Goal: Information Seeking & Learning: Check status

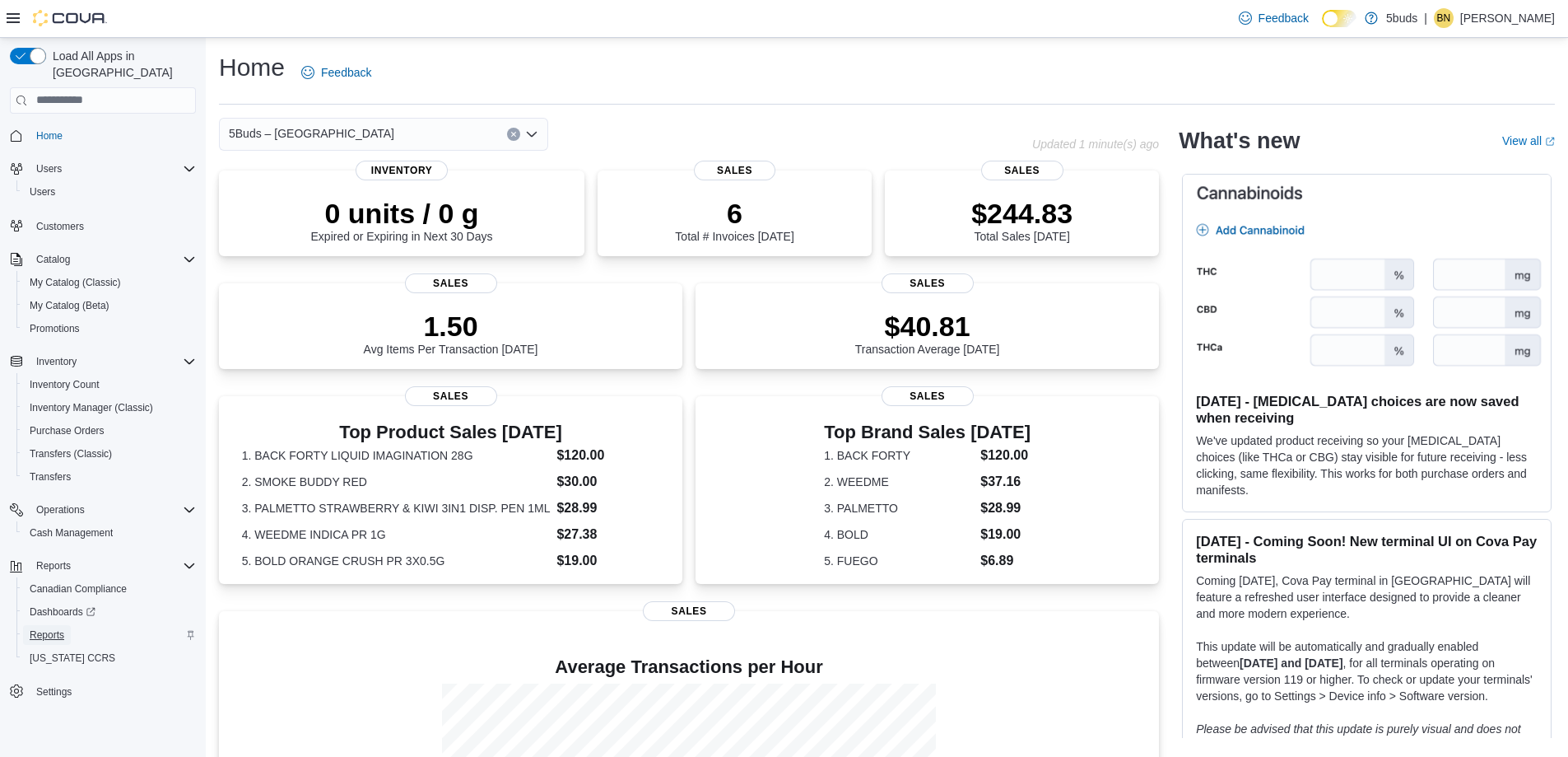
click at [51, 628] on span "Reports" at bounding box center [46, 634] width 35 height 13
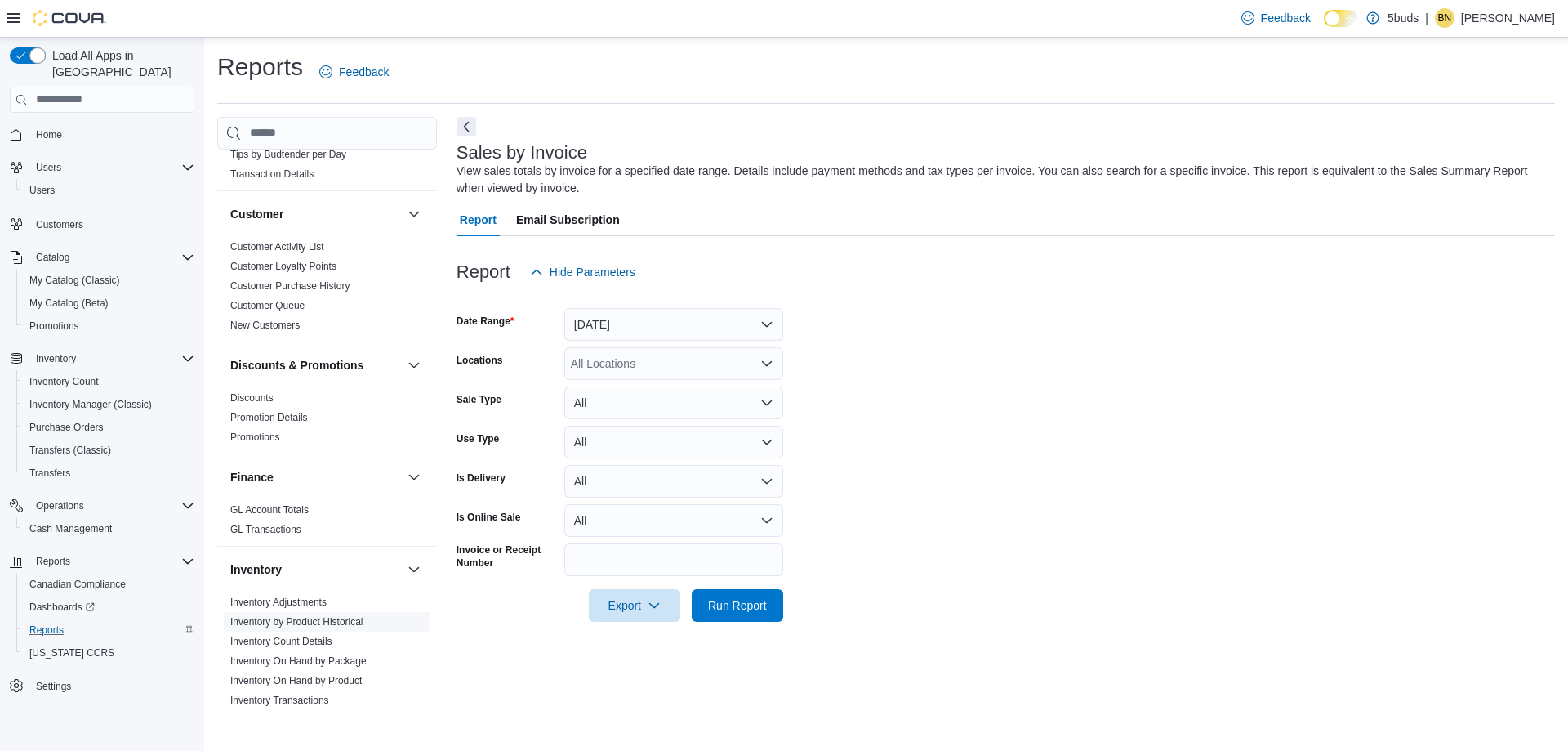
scroll to position [408, 0]
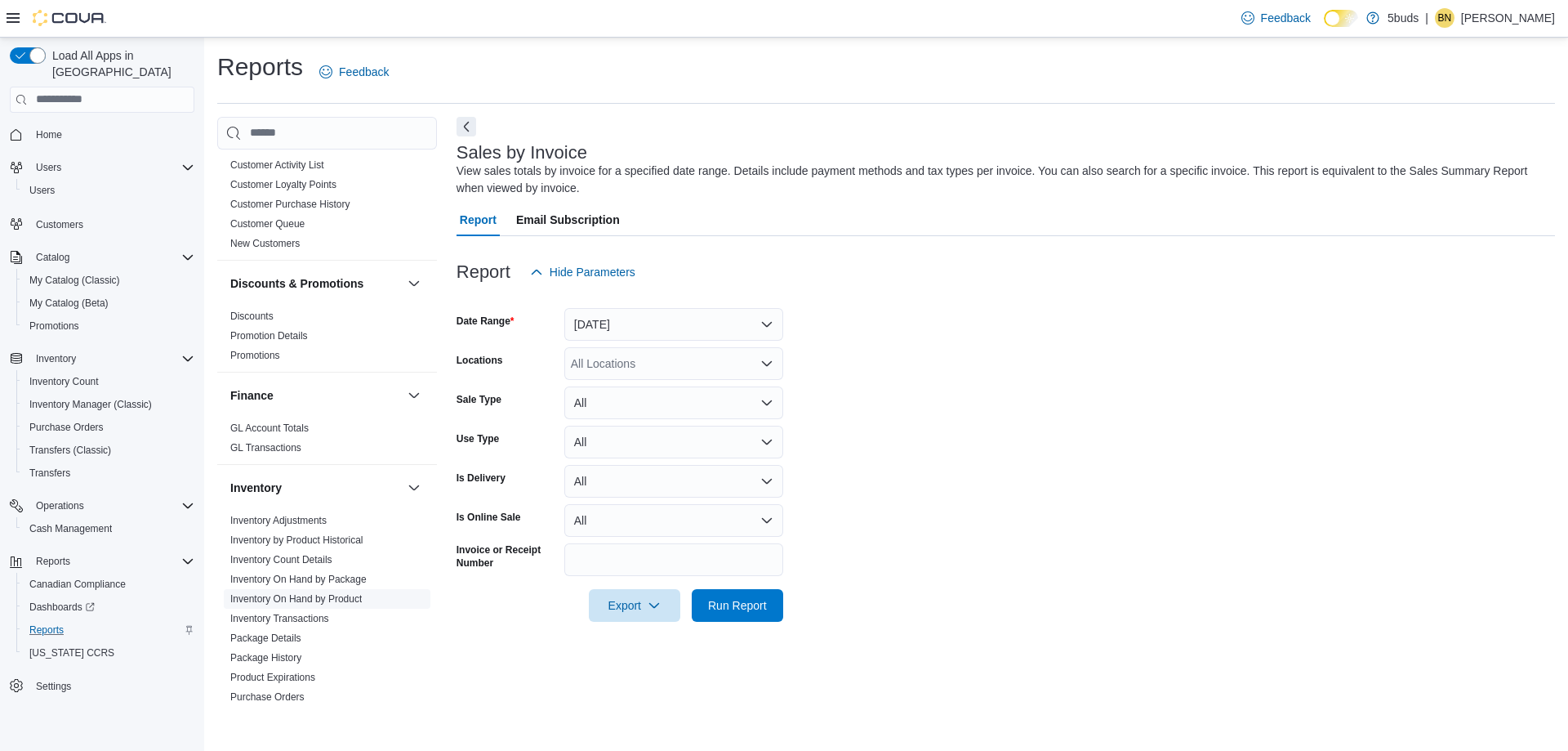
click at [304, 593] on link "Inventory On Hand by Product" at bounding box center [296, 599] width 131 height 12
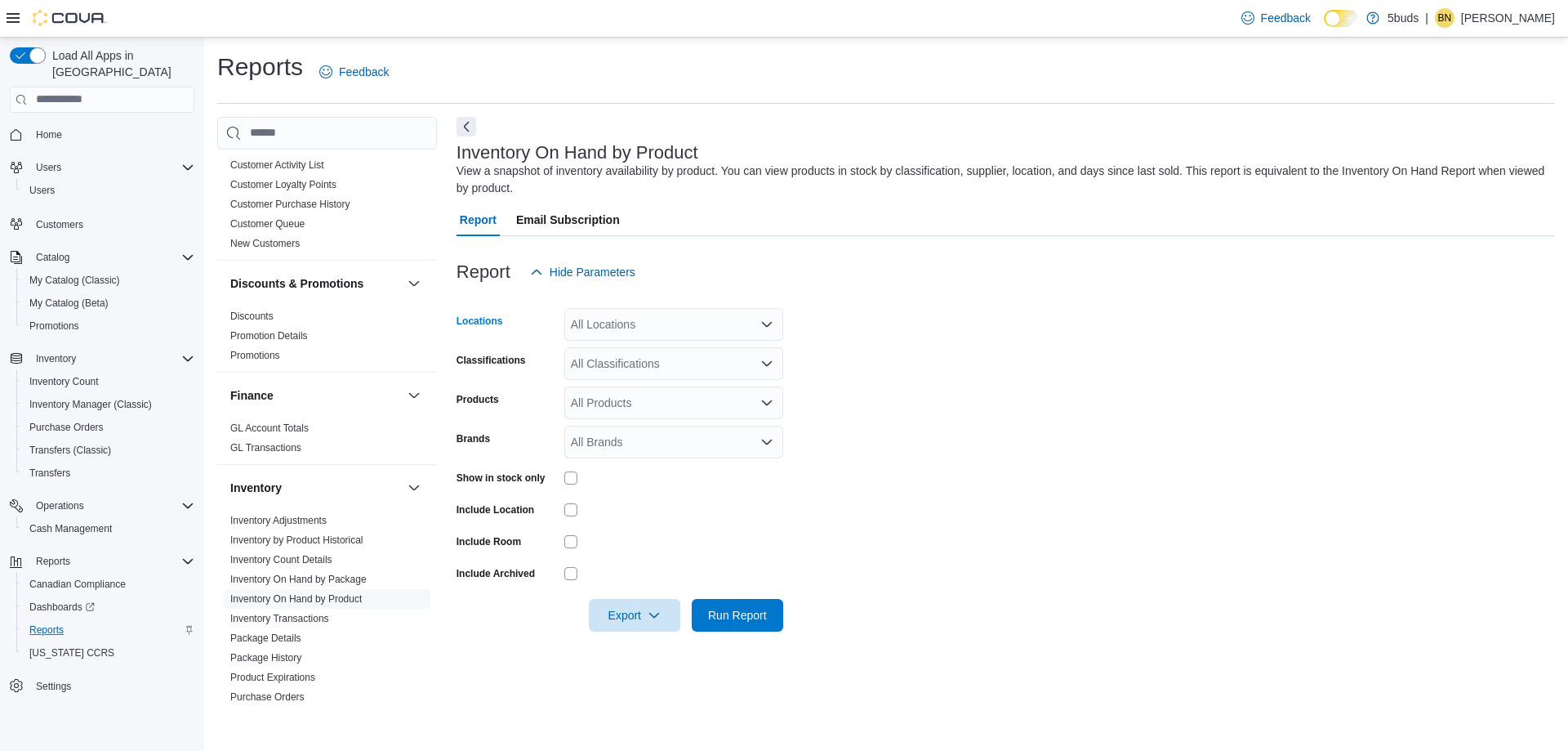
click at [769, 321] on icon "Open list of options" at bounding box center [766, 324] width 13 height 13
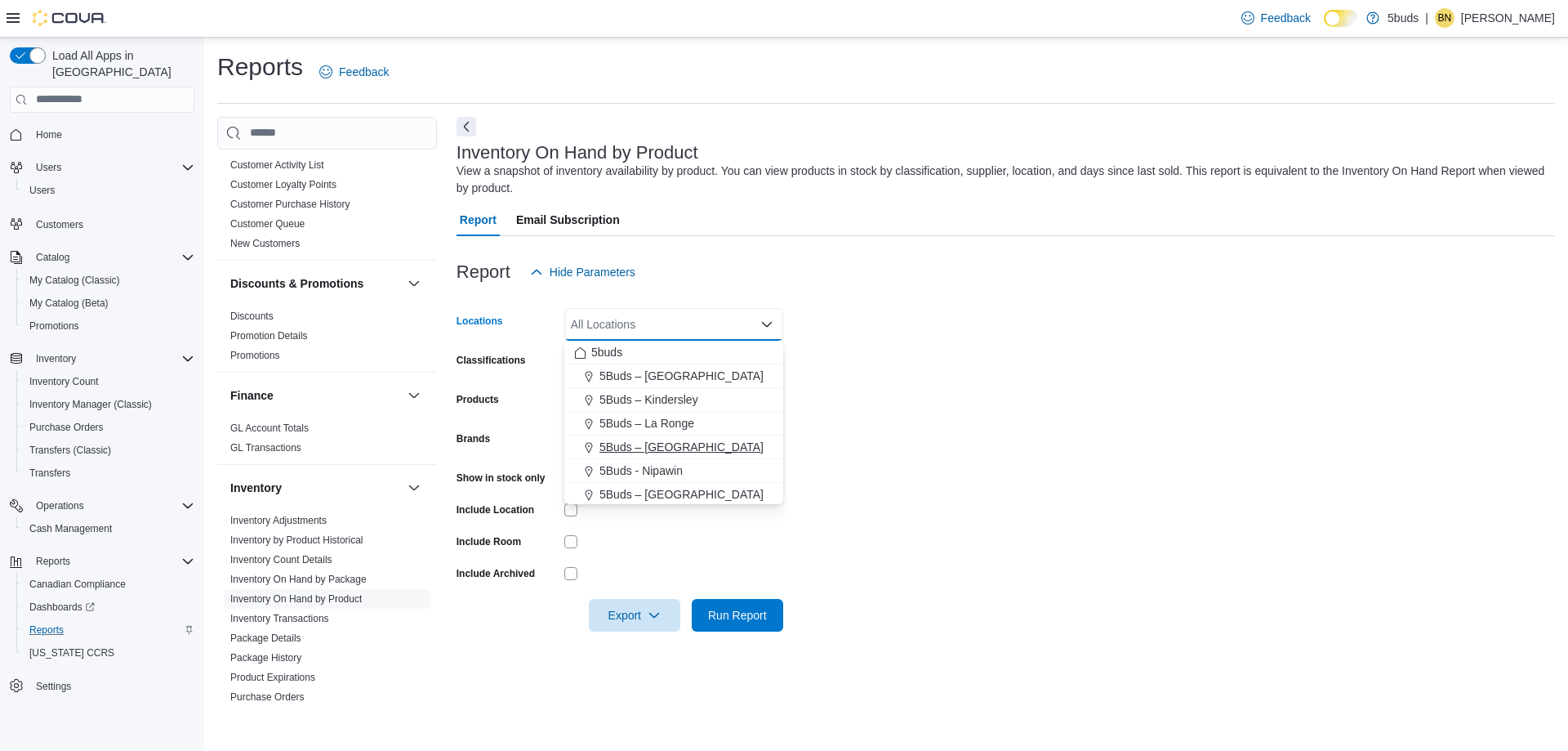
click at [690, 448] on span "5Buds – [GEOGRAPHIC_DATA]" at bounding box center [681, 447] width 164 height 17
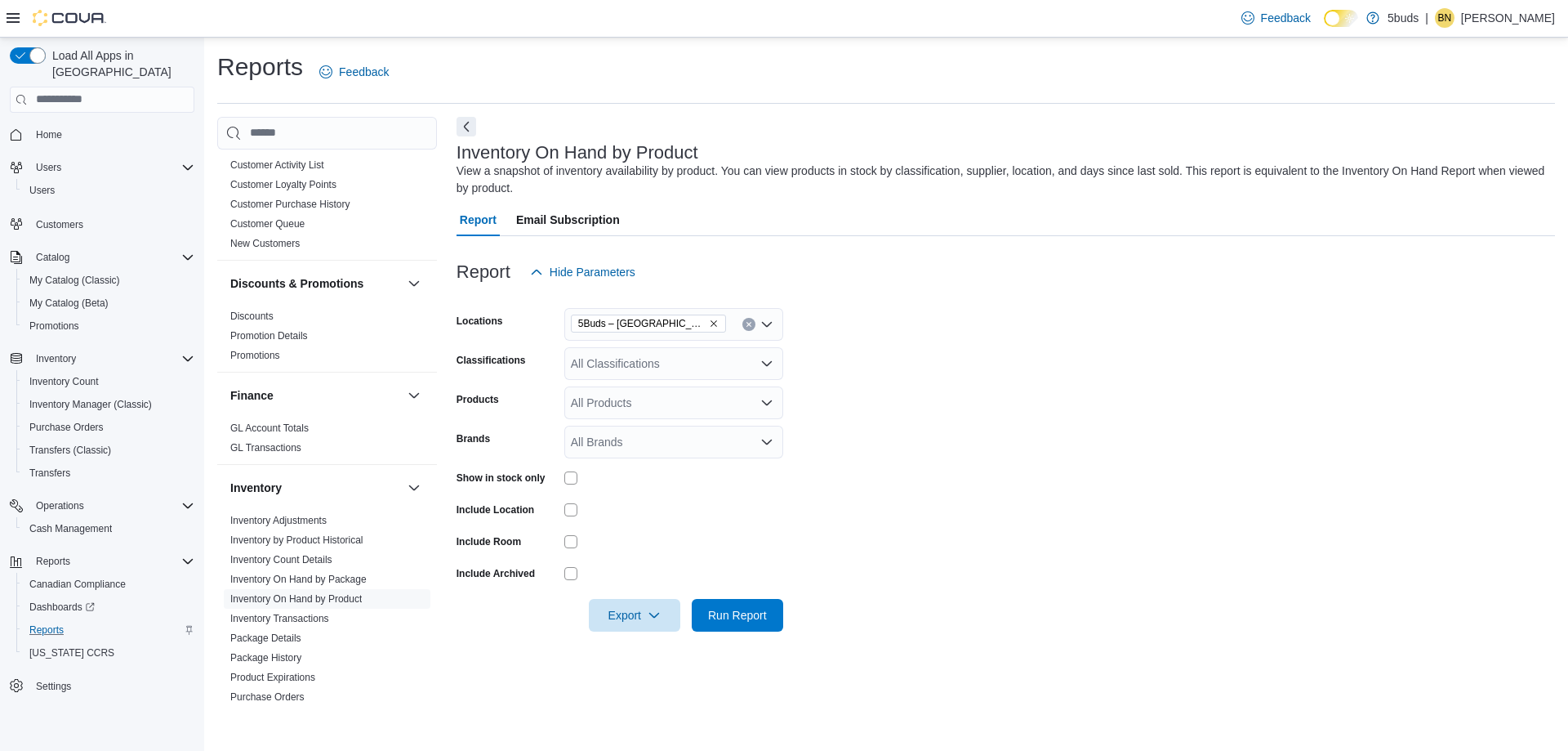
click at [1121, 404] on form "Locations 5Buds – Meadow Lake Classifications All Classifications Products All …" at bounding box center [1005, 459] width 1098 height 343
click at [668, 365] on div "All Classifications" at bounding box center [673, 363] width 219 height 32
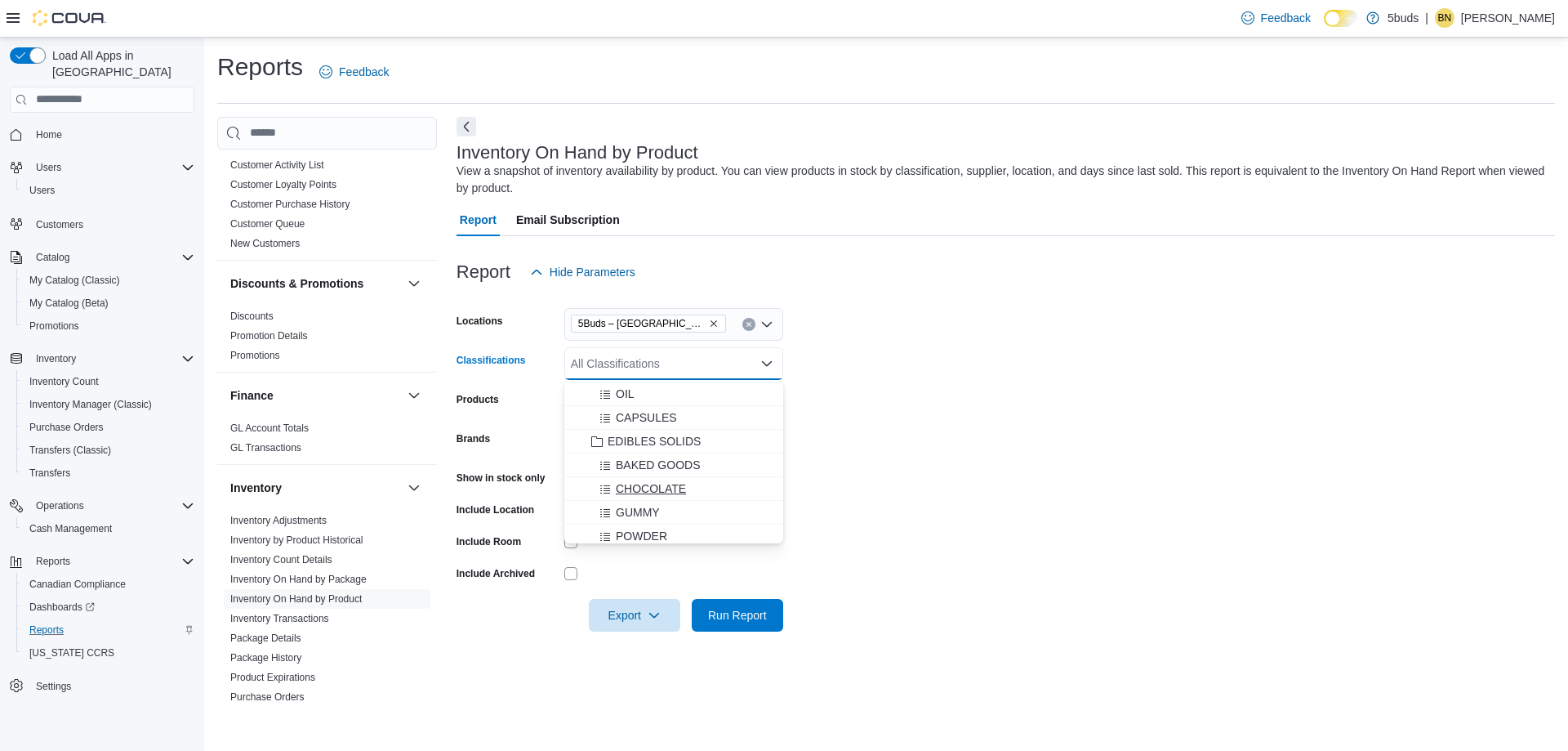
scroll to position [490, 0]
click at [623, 421] on span "OIL" at bounding box center [624, 422] width 19 height 17
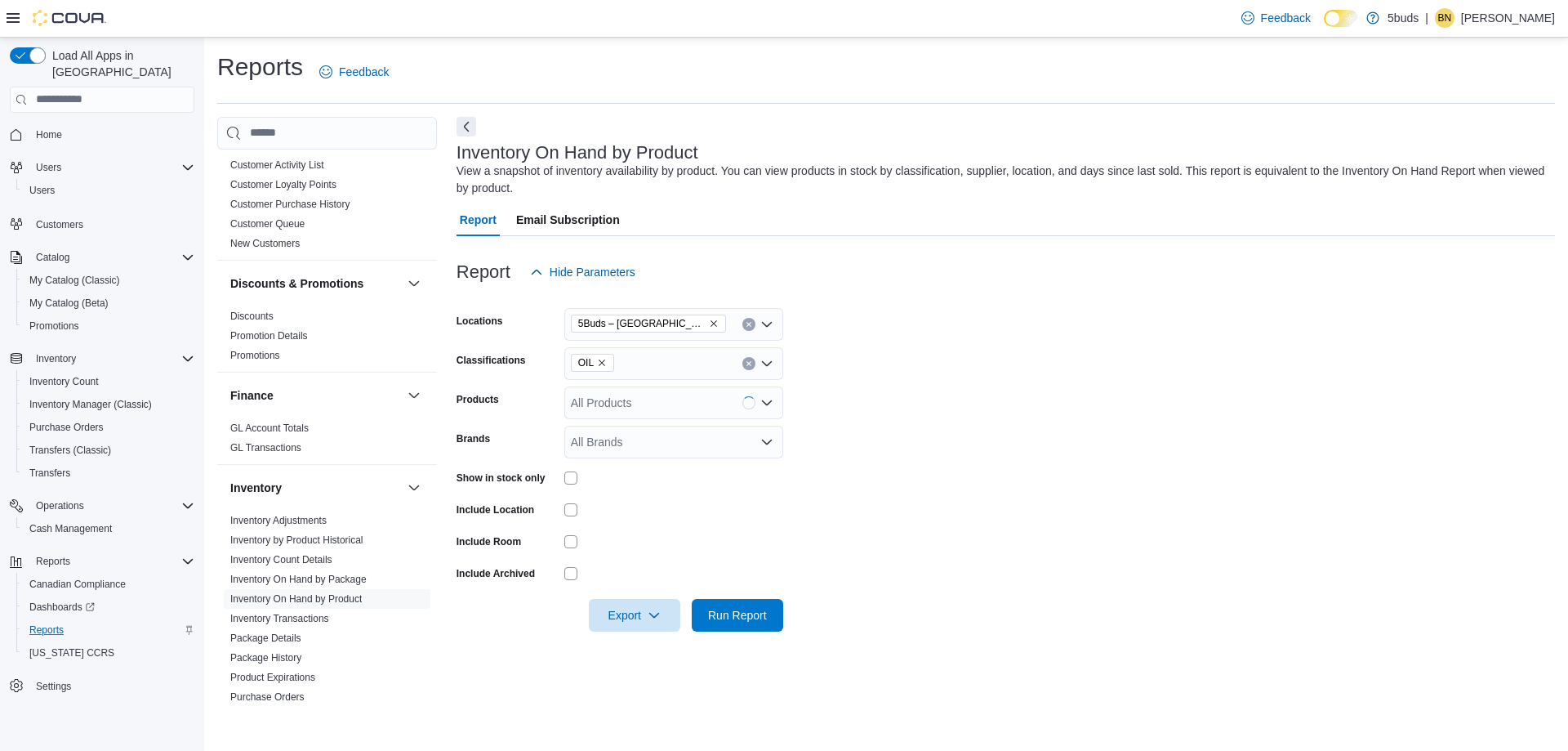
click at [862, 448] on form "Locations 5Buds – Meadow Lake Classifications OIL Products All Products Brands …" at bounding box center [1005, 459] width 1098 height 343
click at [634, 356] on div "OIL" at bounding box center [673, 363] width 219 height 32
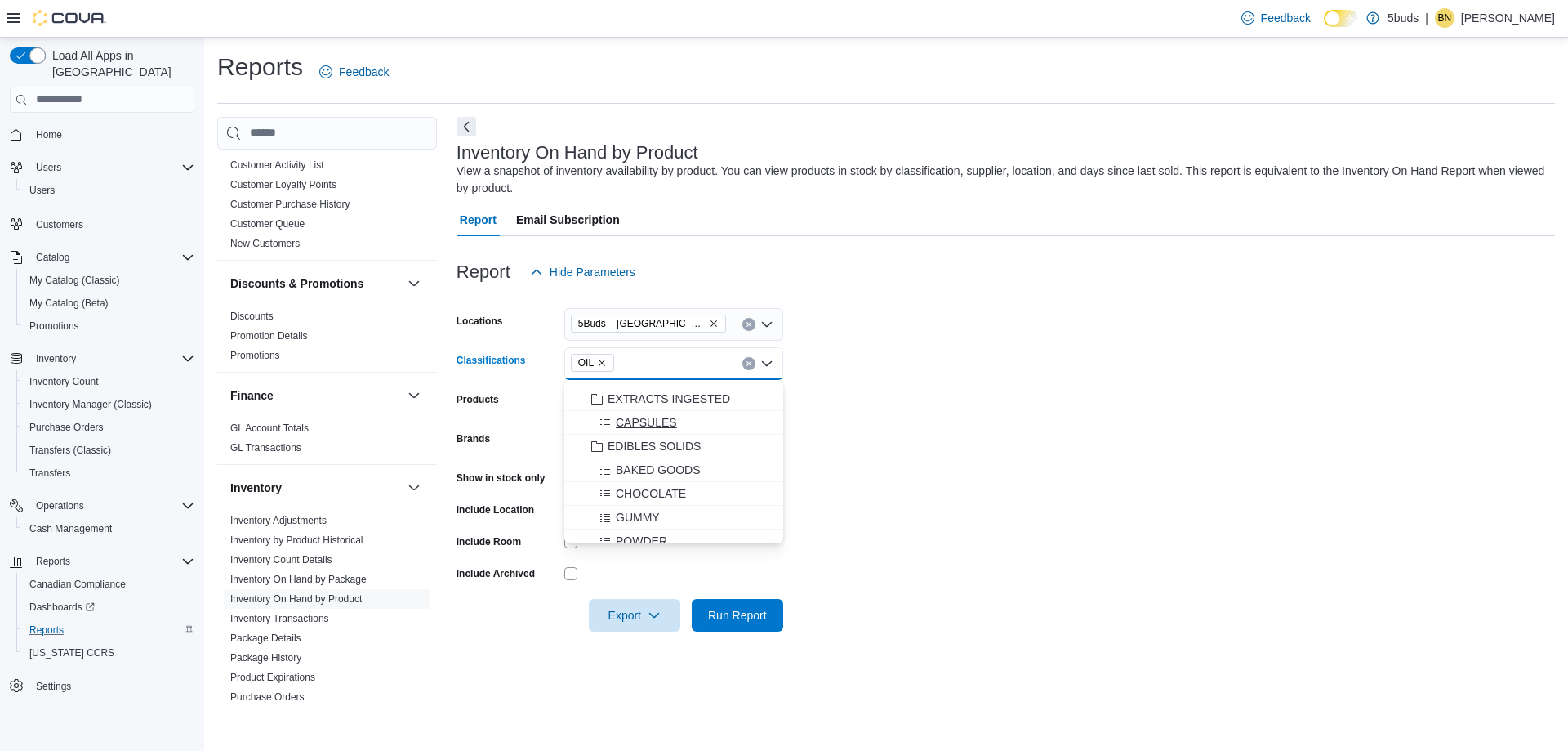
click at [649, 420] on span "CAPSULES" at bounding box center [646, 422] width 61 height 17
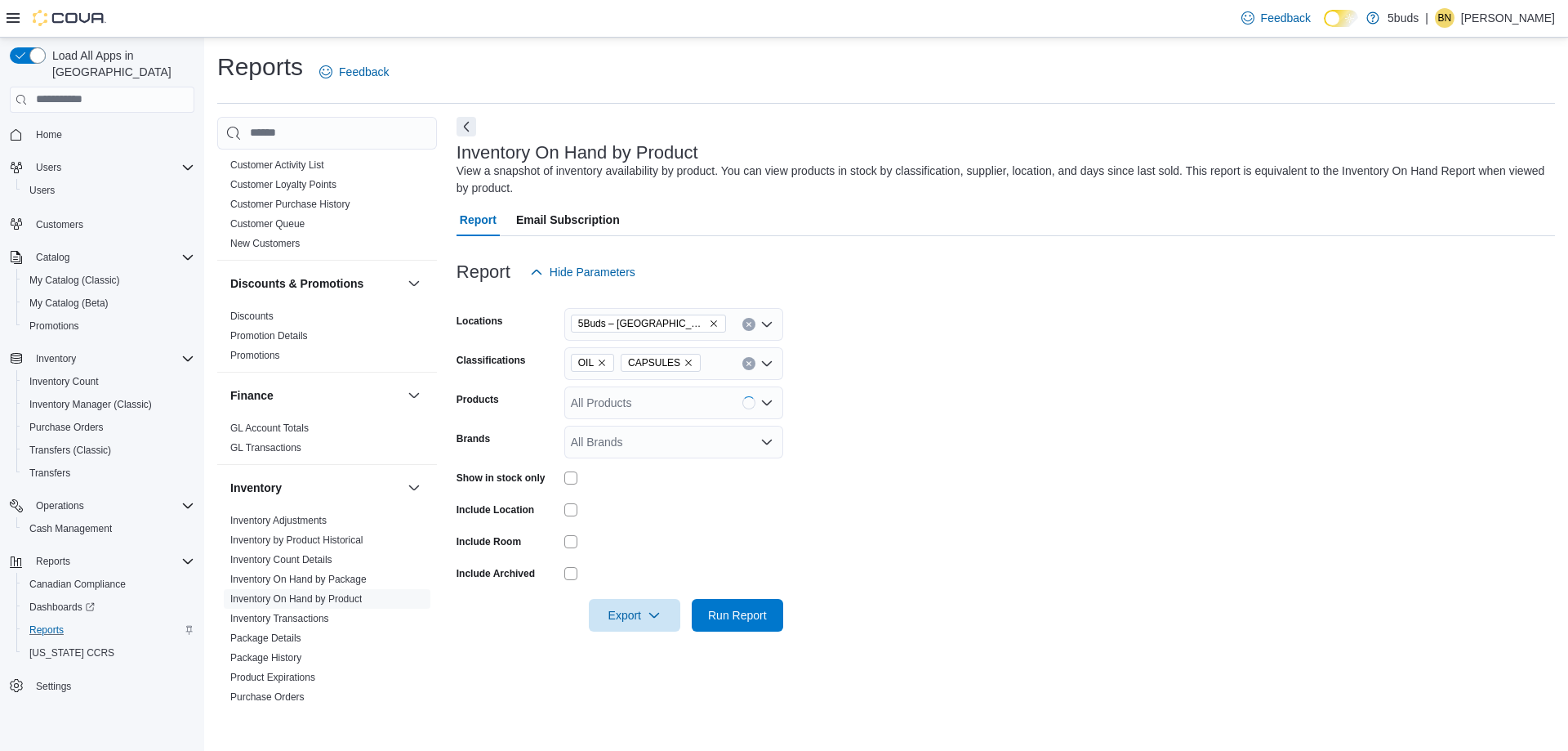
click at [1021, 451] on form "Locations 5Buds – Meadow Lake Classifications OIL CAPSULES Products All Product…" at bounding box center [1005, 459] width 1098 height 343
click at [717, 355] on div "OIL CAPSULES" at bounding box center [673, 363] width 219 height 32
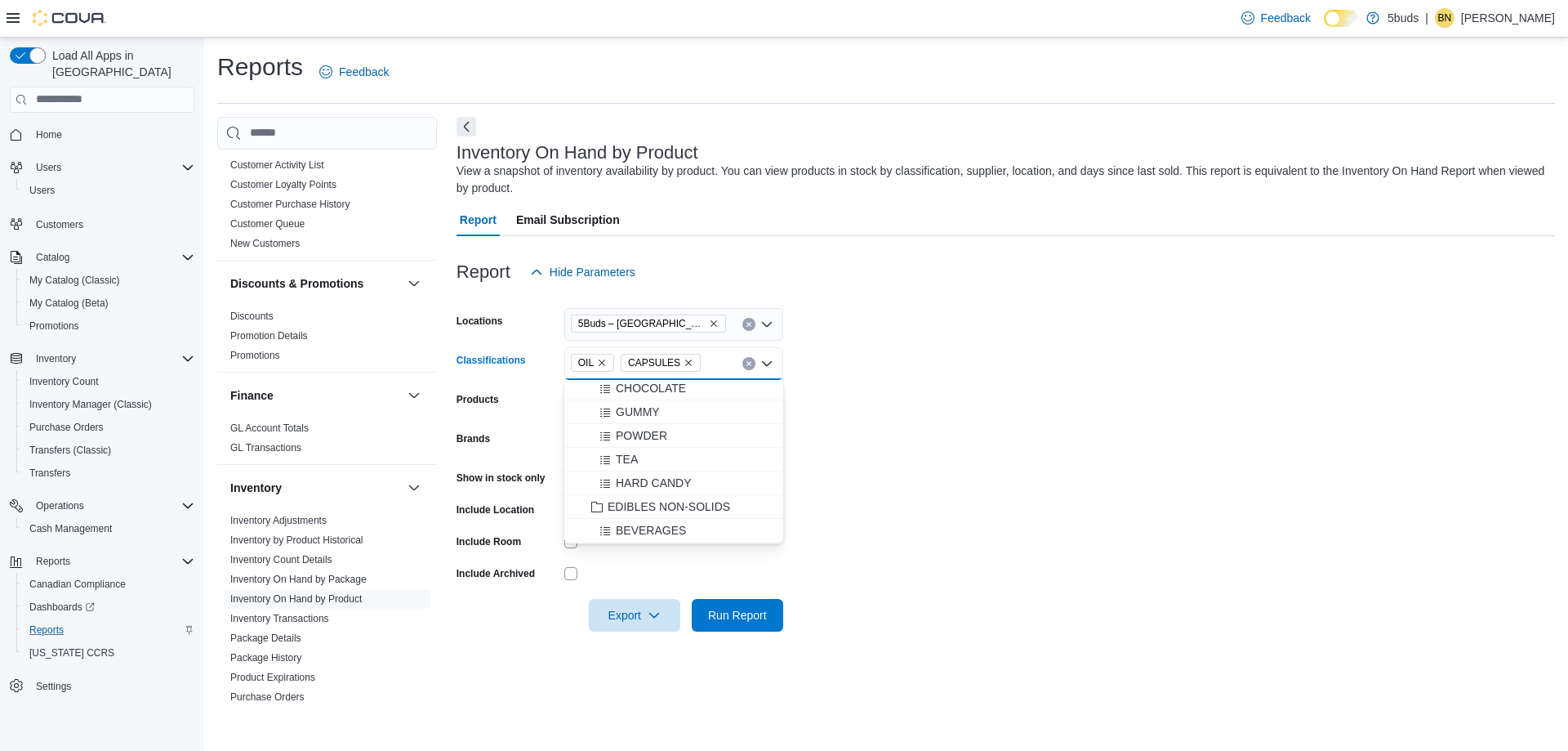
scroll to position [654, 0]
click at [616, 472] on span "TOPICALS" at bounding box center [635, 472] width 56 height 17
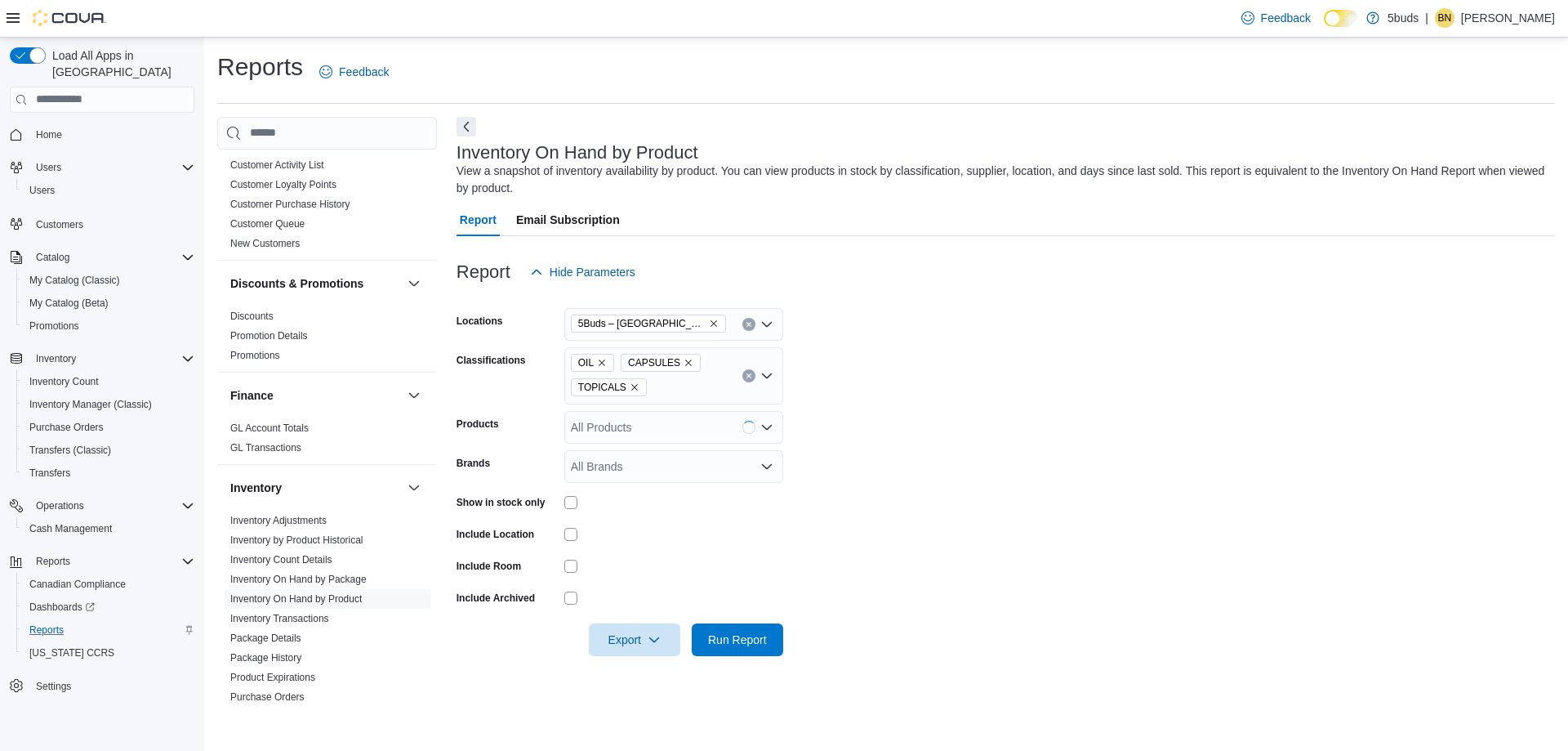
click at [1123, 455] on form "Locations 5Buds – Meadow Lake Classifications OIL CAPSULES TOPICALS Products Al…" at bounding box center [1005, 472] width 1098 height 367
click at [647, 637] on span "Export" at bounding box center [634, 638] width 72 height 32
click at [640, 543] on span "Export to Excel" at bounding box center [637, 541] width 74 height 13
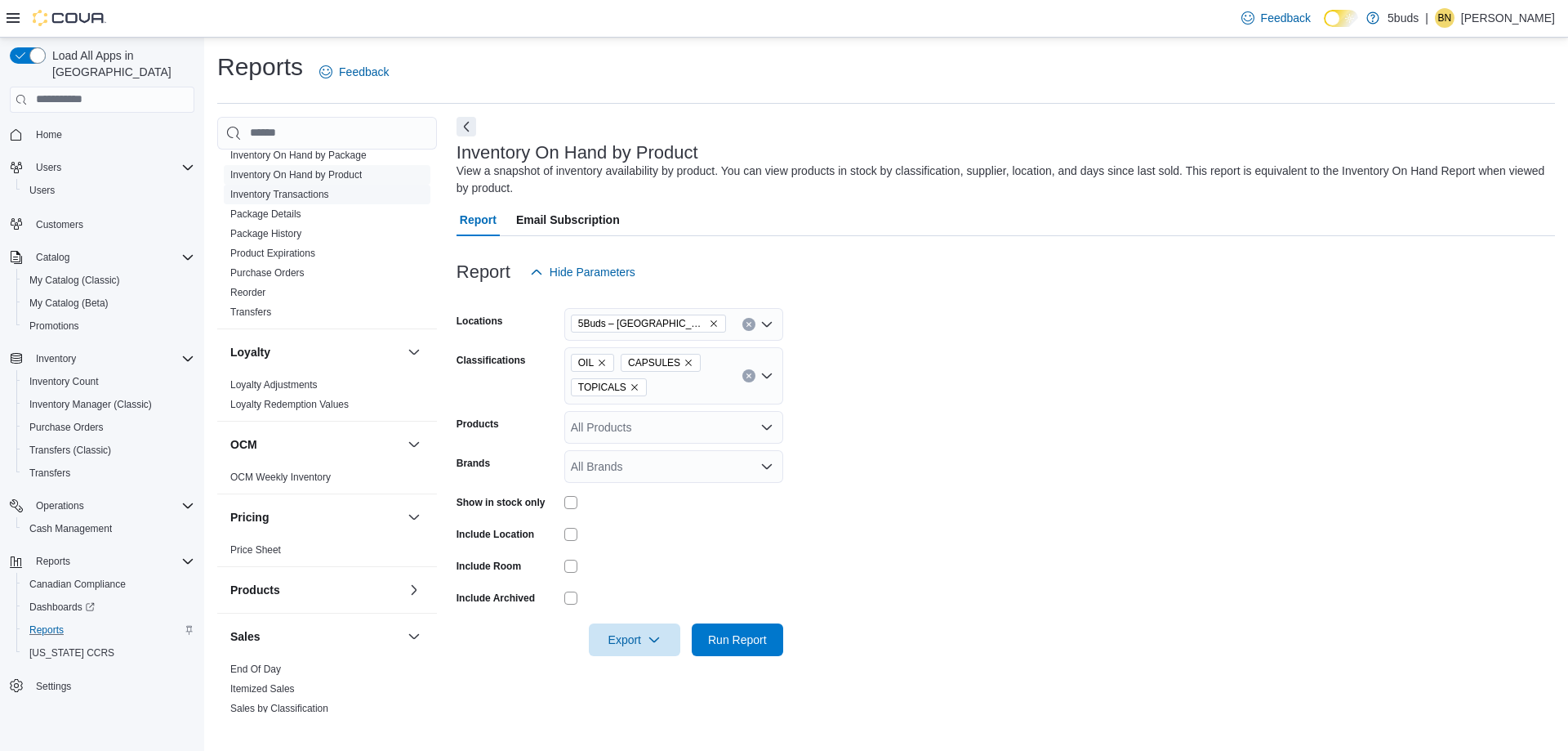
scroll to position [1144, 0]
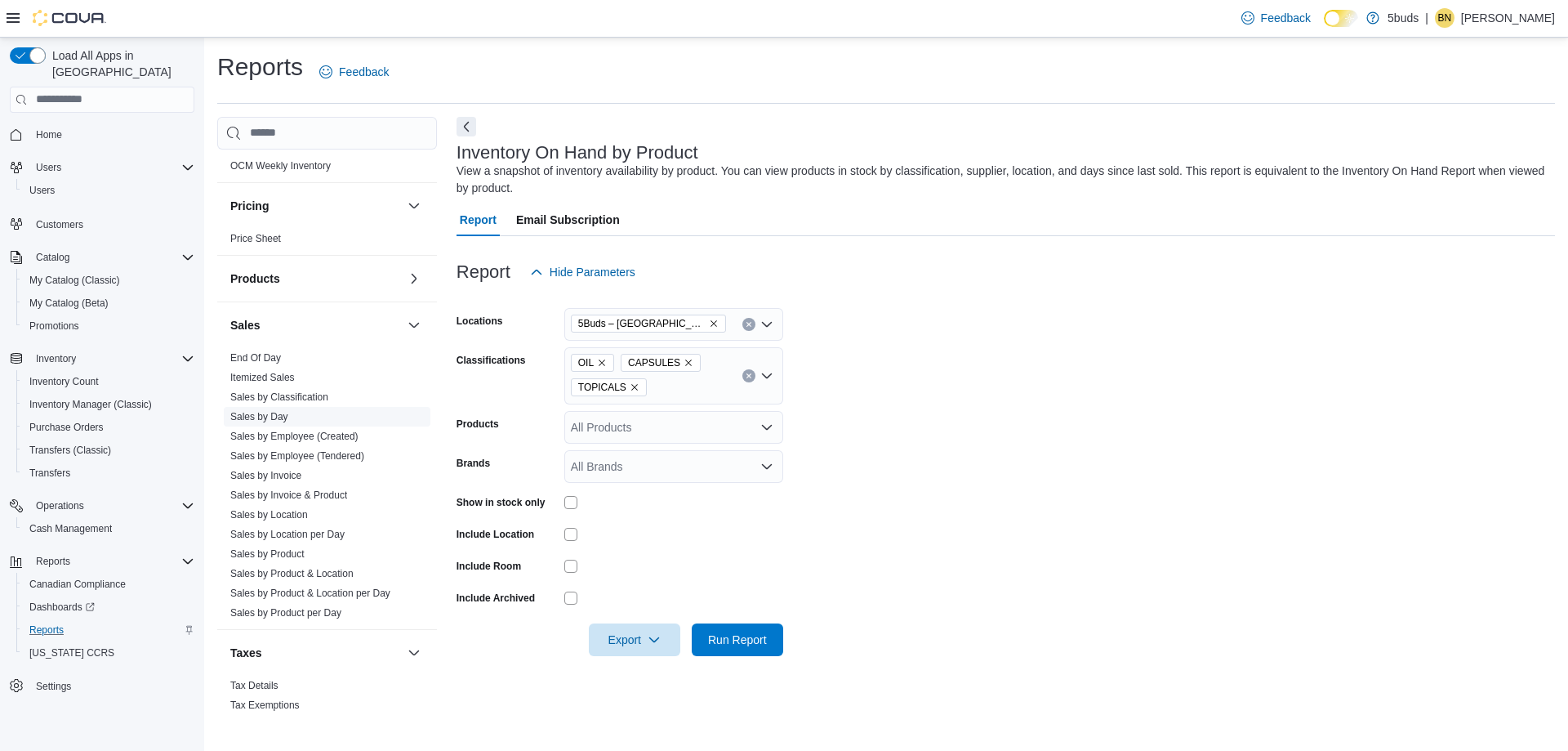
click at [273, 411] on link "Sales by Day" at bounding box center [259, 417] width 58 height 12
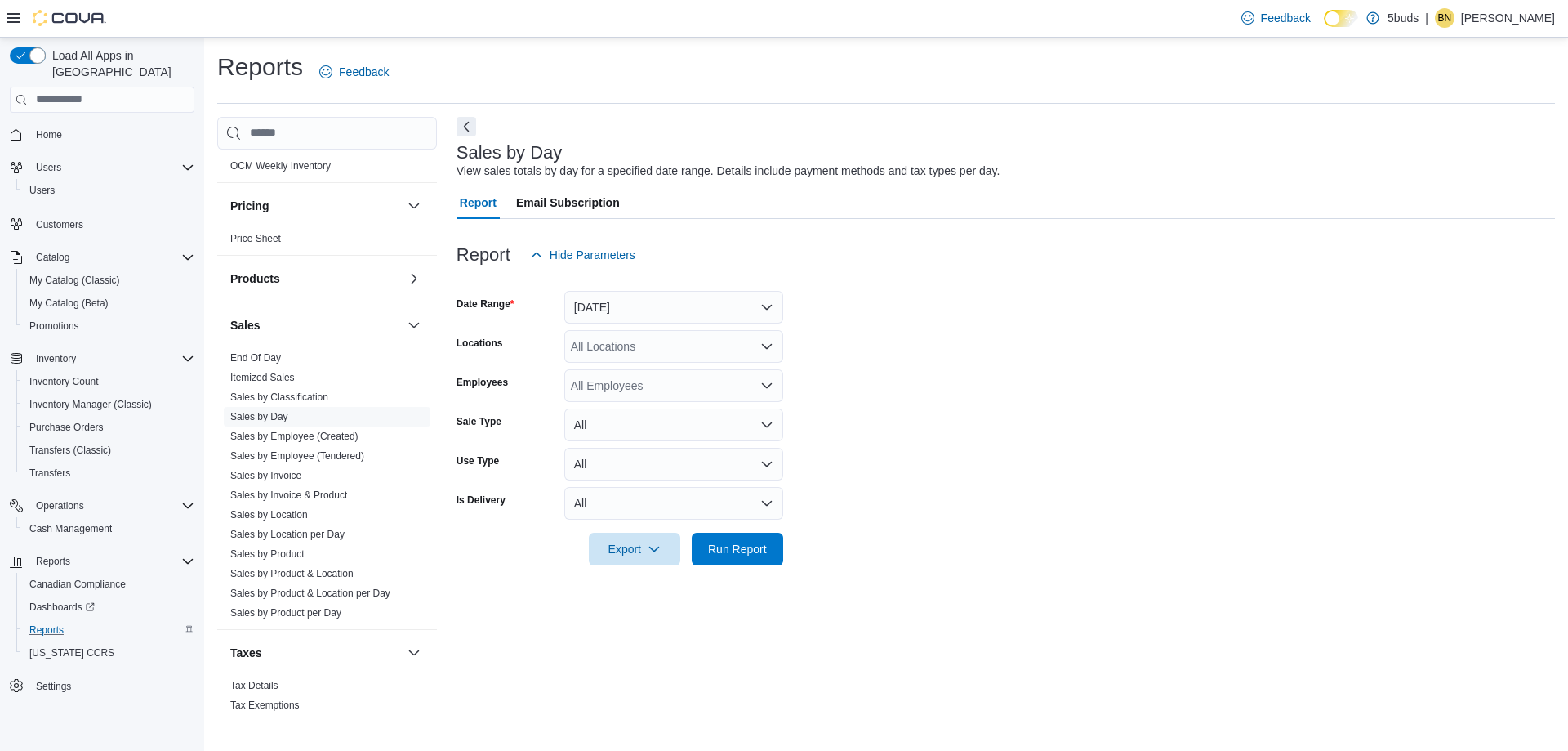
click at [1057, 585] on div "Sales by Day View sales totals by day for a specified date range. Details inclu…" at bounding box center [1005, 414] width 1098 height 596
click at [769, 349] on icon "Open list of options" at bounding box center [766, 346] width 13 height 13
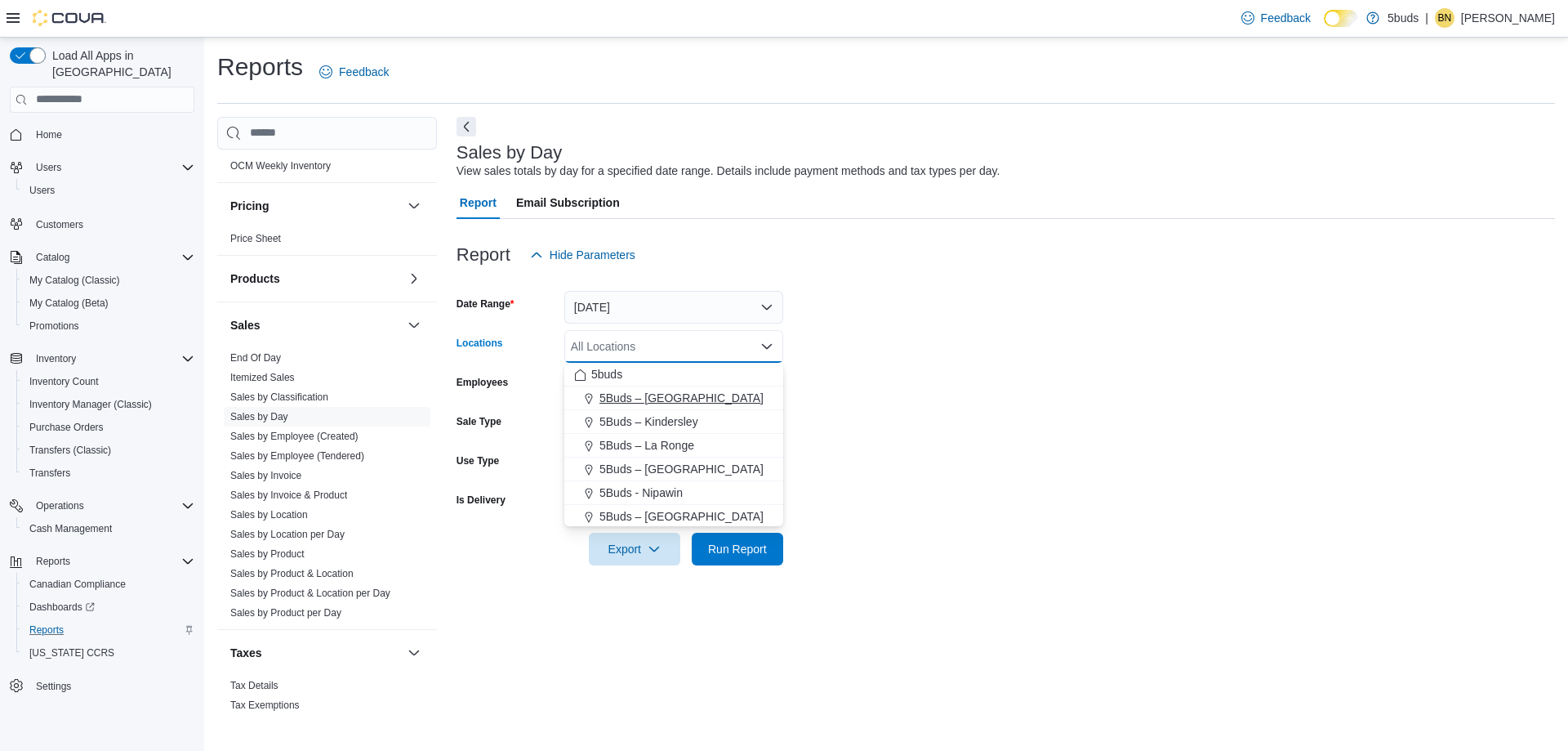
click at [678, 397] on span "5Buds – [GEOGRAPHIC_DATA]" at bounding box center [681, 398] width 164 height 17
click at [1427, 391] on form "Date Range [DATE] Locations 5Buds – [GEOGRAPHIC_DATA] Combo box. Selected. 5Bud…" at bounding box center [1005, 418] width 1098 height 295
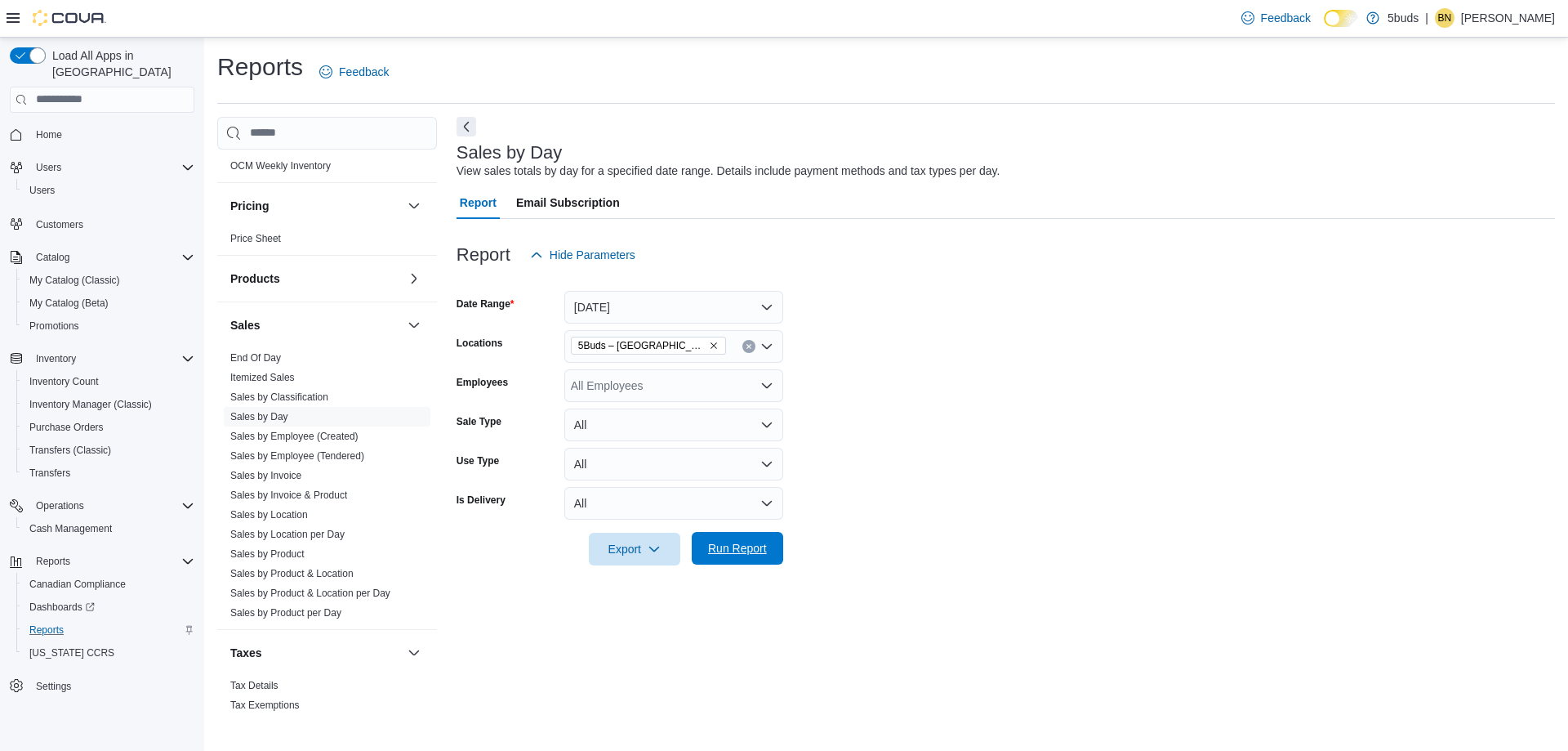
click at [751, 547] on span "Run Report" at bounding box center [737, 548] width 59 height 17
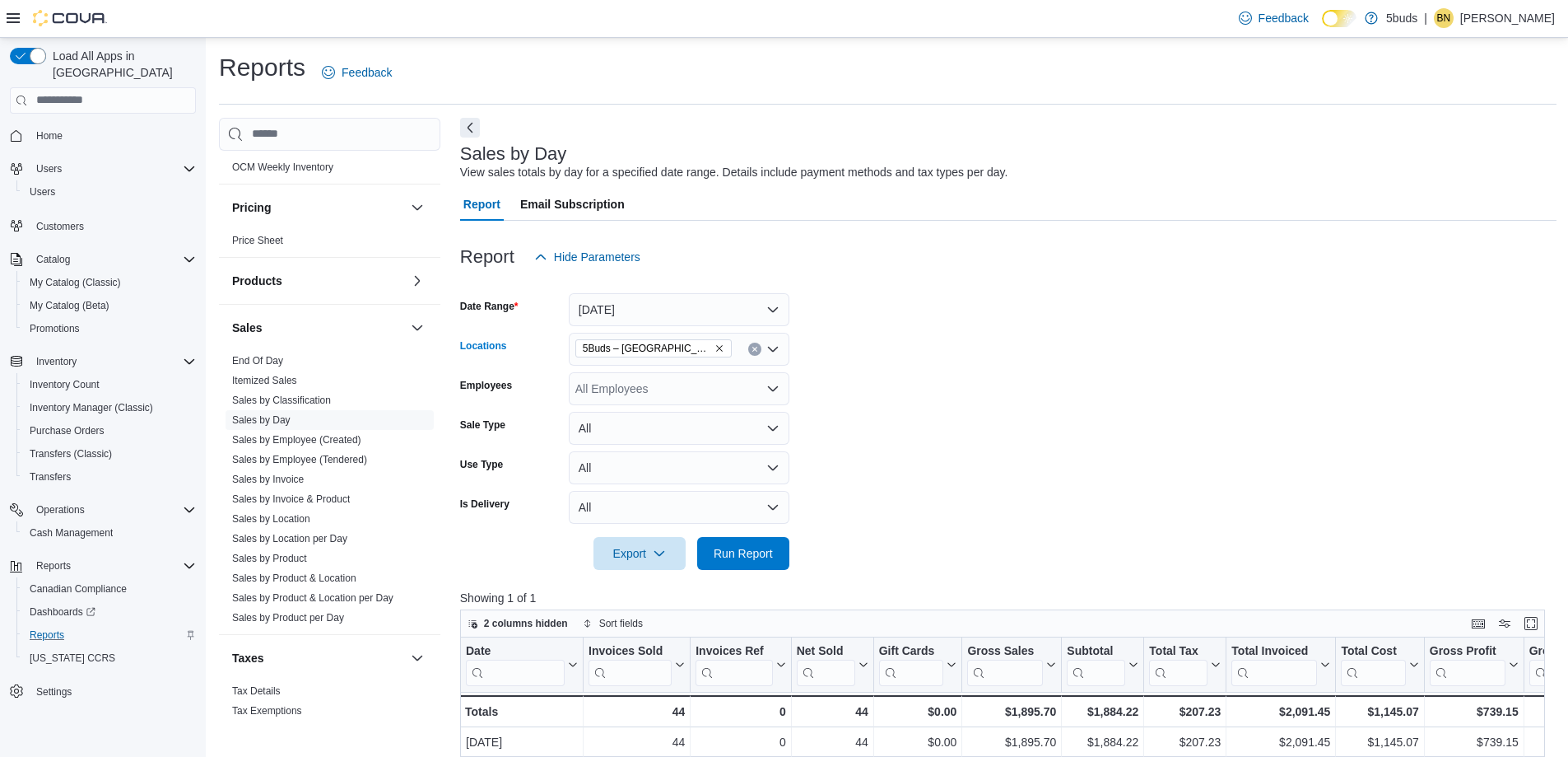
click at [714, 347] on icon "Remove 5Buds – Humboldt from selection in this group" at bounding box center [719, 348] width 10 height 10
click at [656, 347] on div "All Locations" at bounding box center [679, 348] width 221 height 33
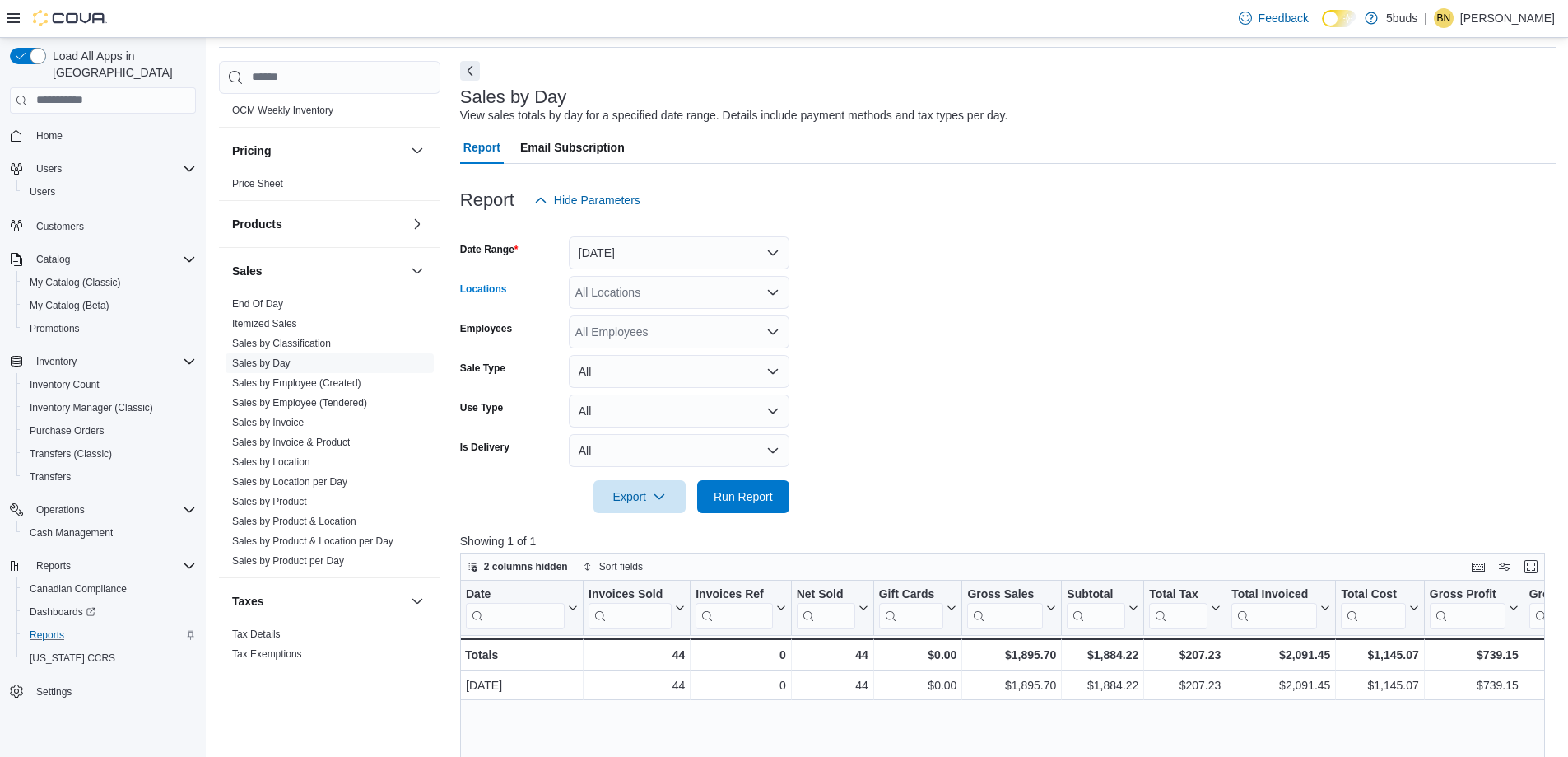
scroll to position [82, 0]
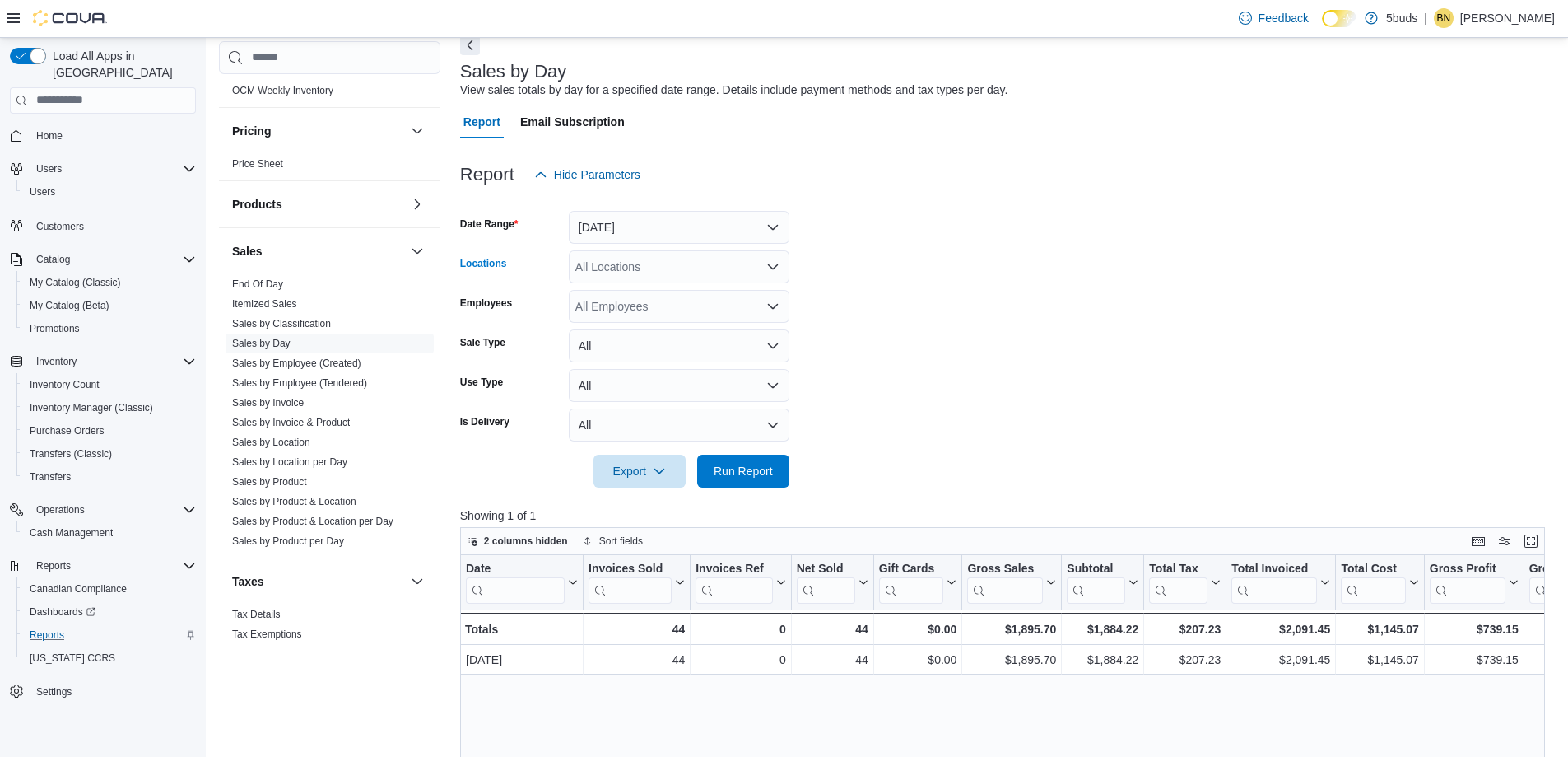
click at [662, 259] on div "All Locations" at bounding box center [679, 266] width 221 height 33
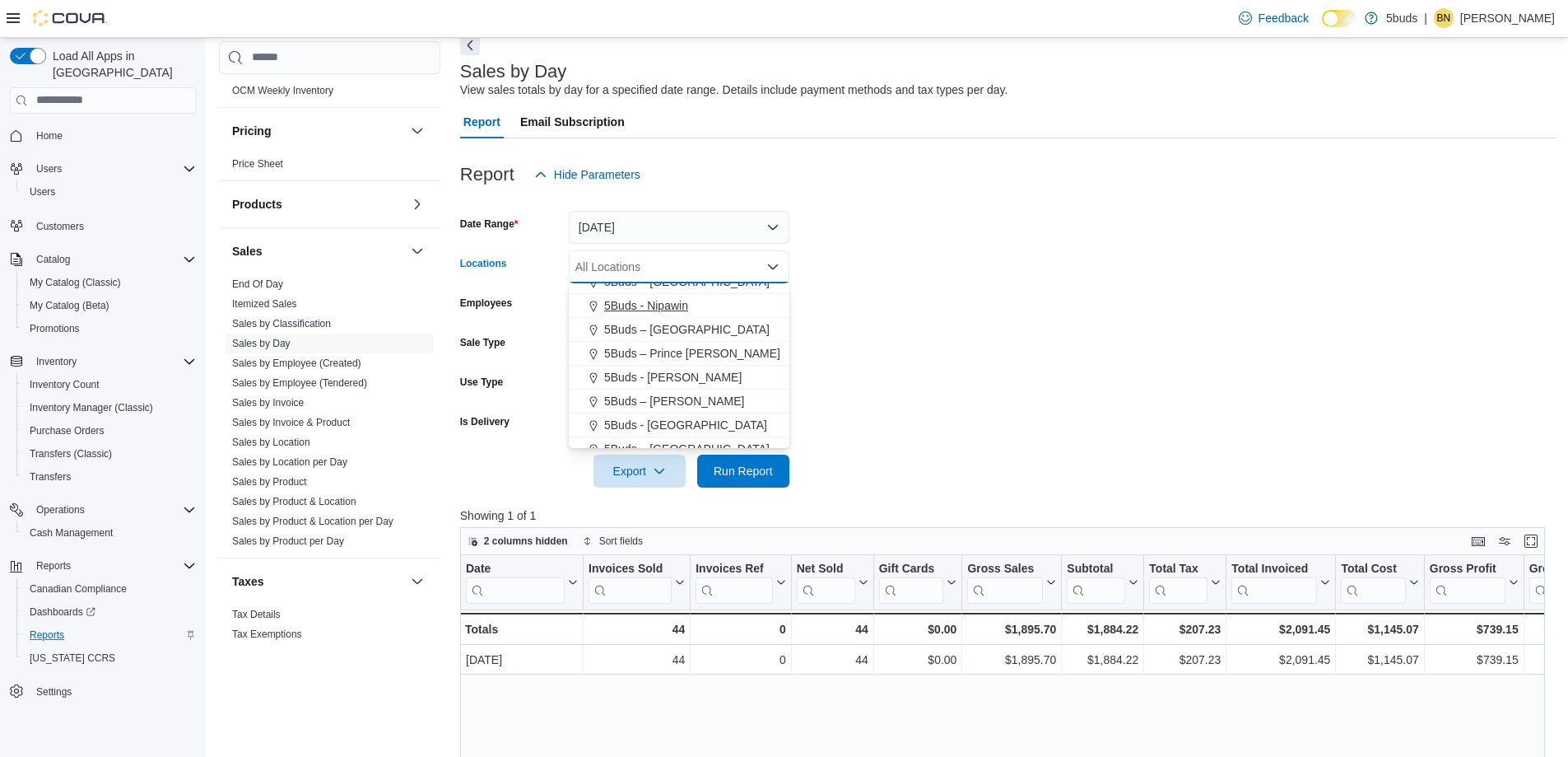
scroll to position [122, 0]
click at [668, 433] on span "5Buds – [GEOGRAPHIC_DATA]" at bounding box center [687, 435] width 165 height 17
click at [1036, 359] on form "Date Range [DATE] Locations 5Buds – [GEOGRAPHIC_DATA] Combo box. Selected. 5Bud…" at bounding box center [1008, 339] width 1096 height 297
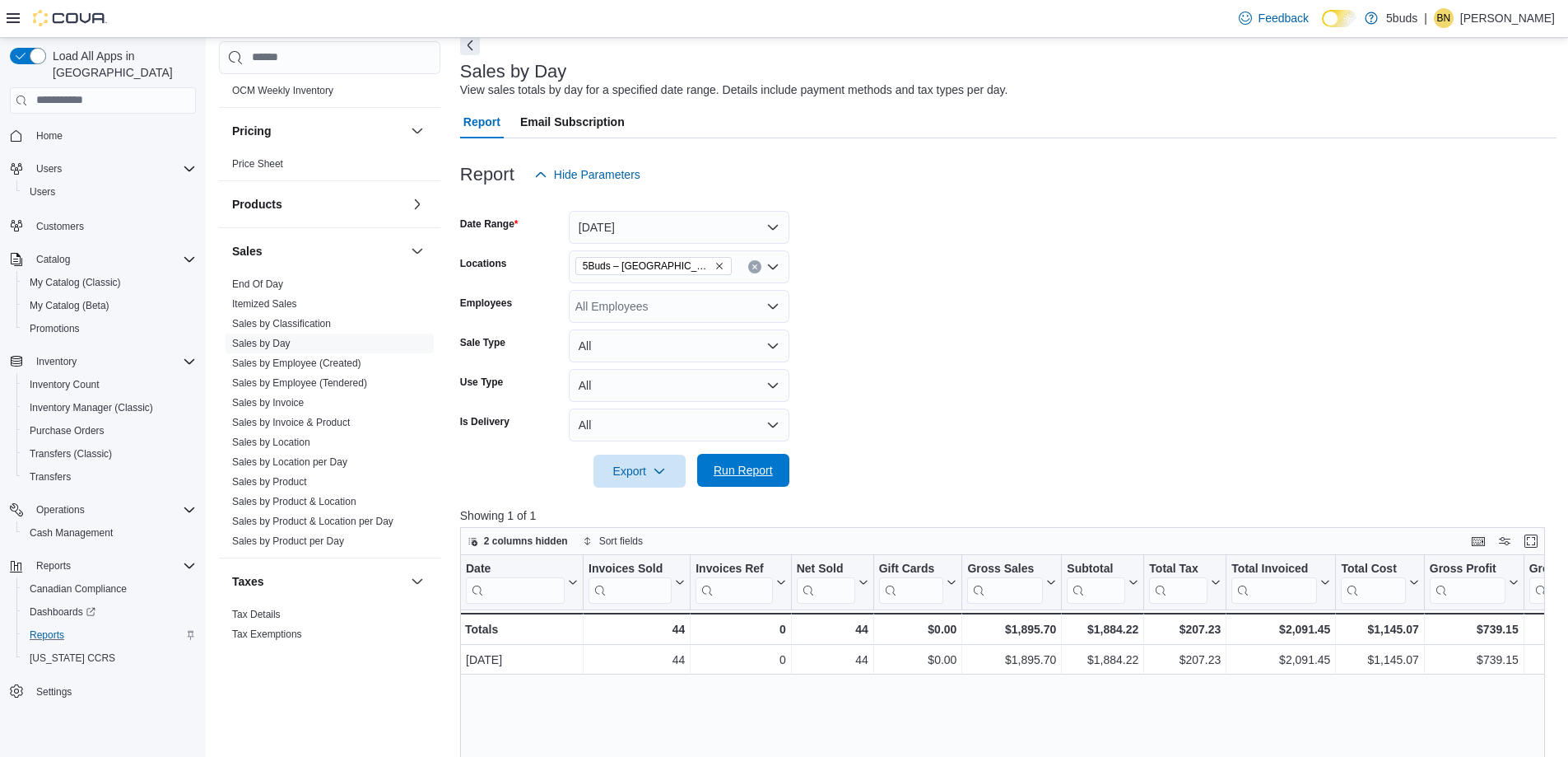
click at [762, 472] on span "Run Report" at bounding box center [743, 470] width 59 height 17
click at [714, 270] on icon "Remove 5Buds – Yorkton from selection in this group" at bounding box center [719, 266] width 10 height 10
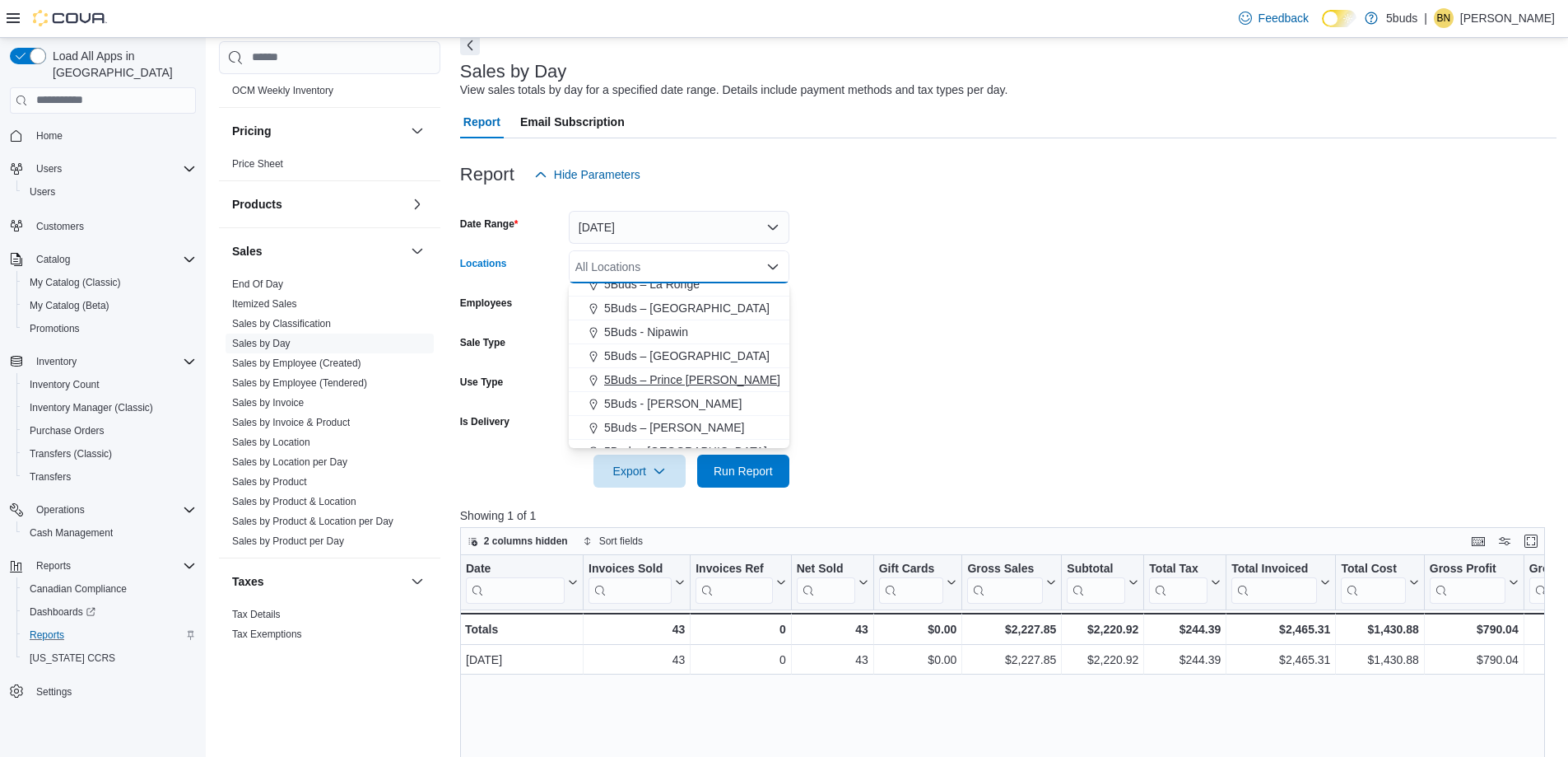
scroll to position [122, 0]
click at [674, 385] on span "5Buds – [PERSON_NAME]" at bounding box center [674, 388] width 139 height 17
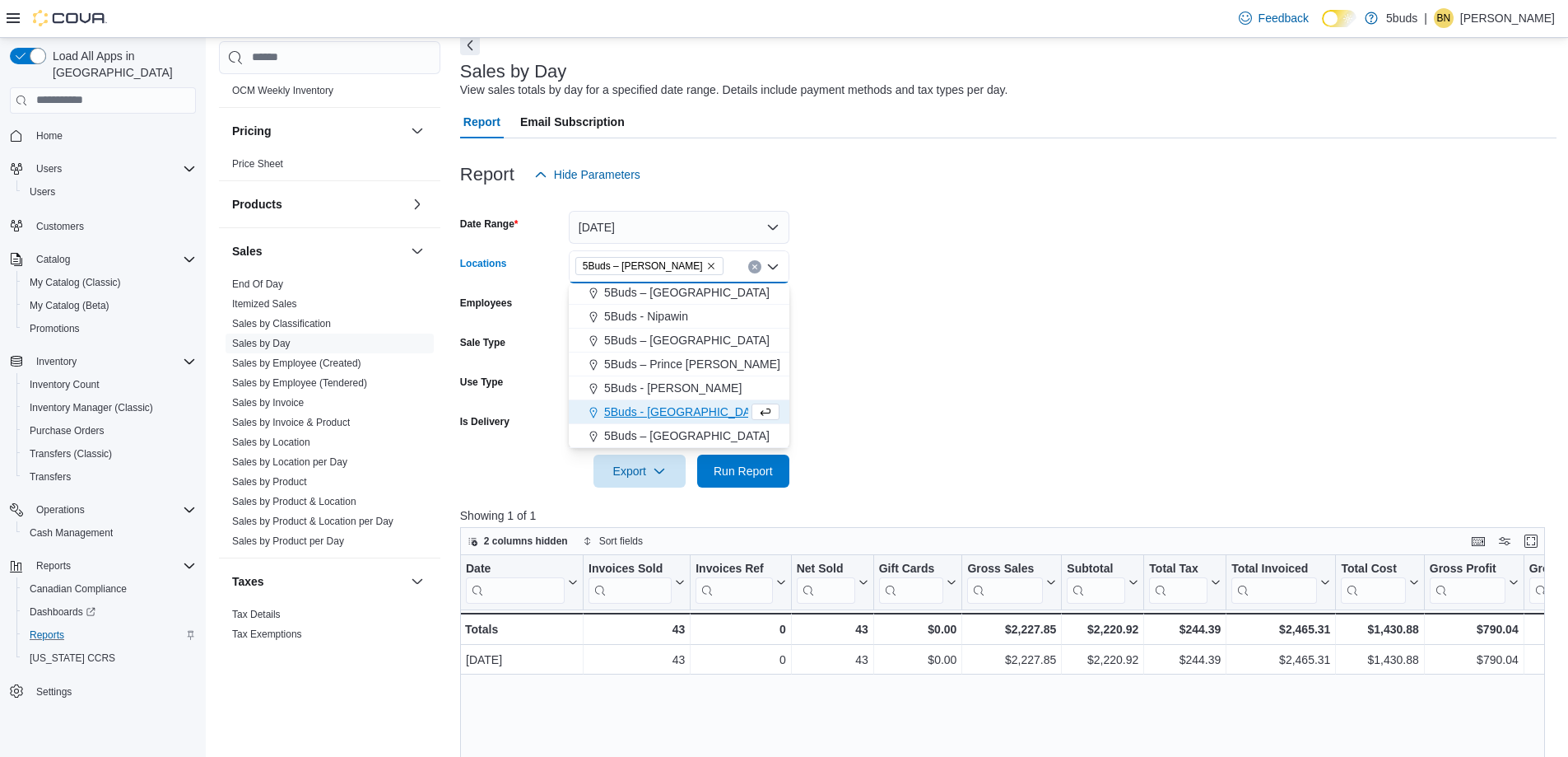
click at [1126, 328] on form "Date Range [DATE] Locations 5Buds – [PERSON_NAME] Combo box. Selected. 5Buds – …" at bounding box center [1008, 339] width 1096 height 297
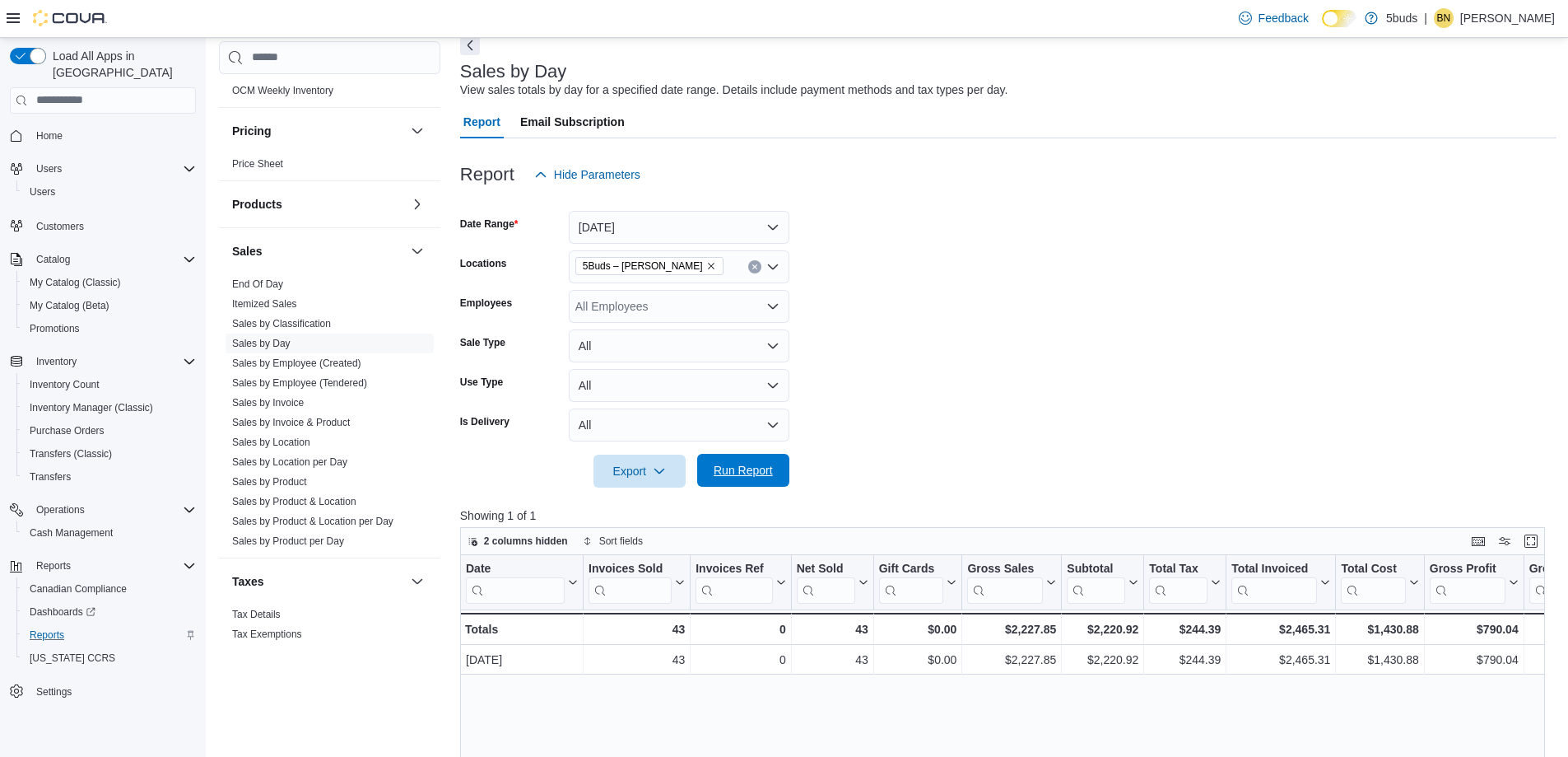
click at [743, 457] on span "Run Report" at bounding box center [743, 469] width 72 height 33
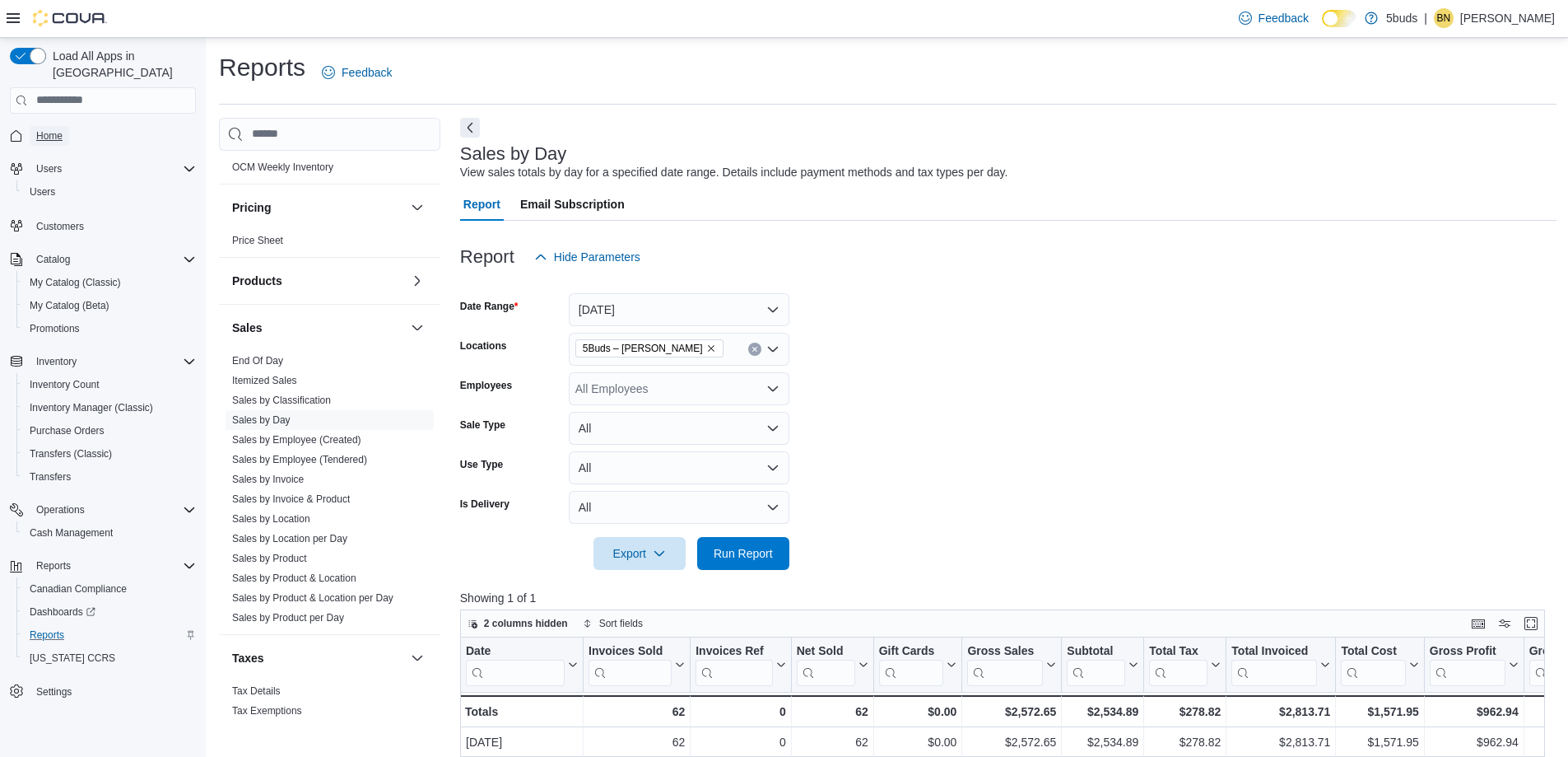
click at [43, 130] on span "Home" at bounding box center [49, 136] width 27 height 13
